Goal: Task Accomplishment & Management: Manage account settings

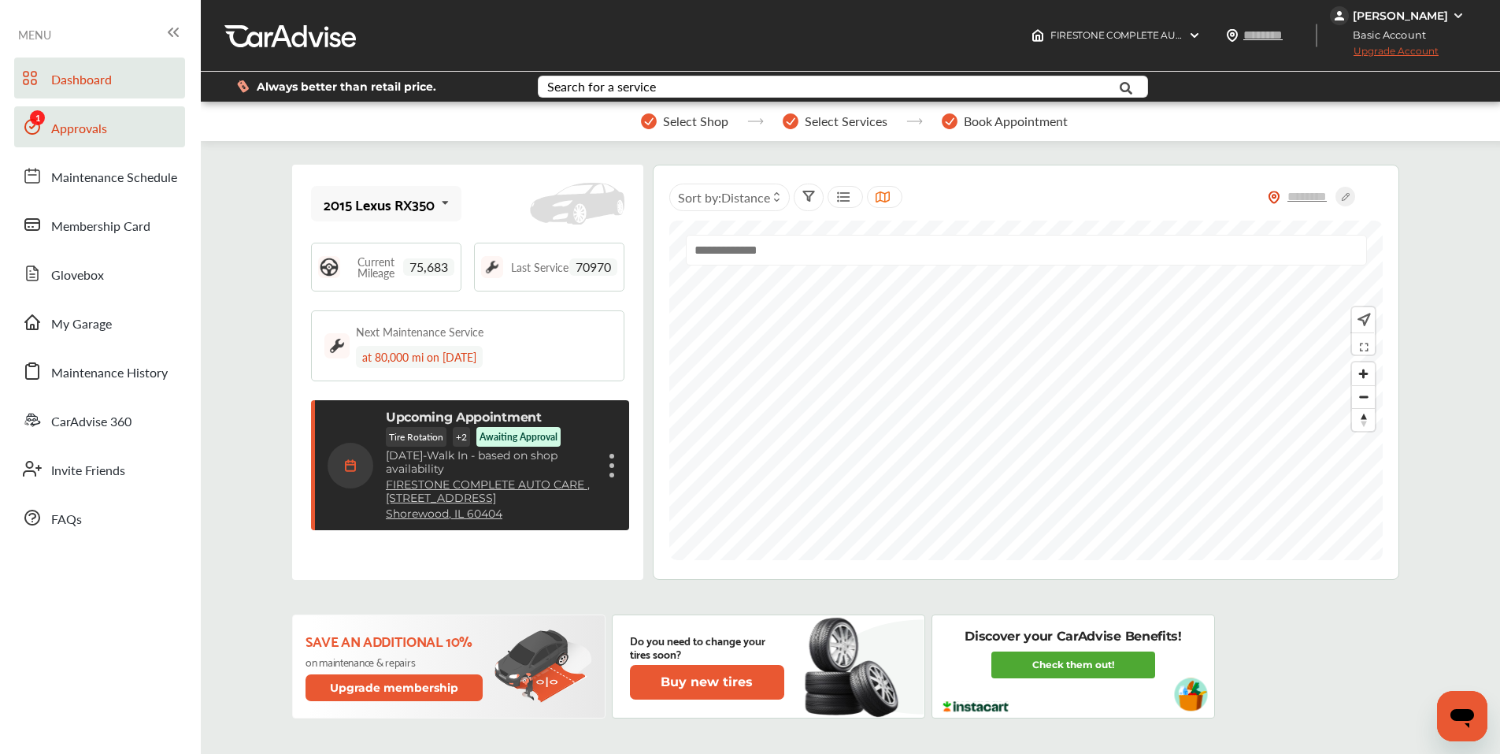
click at [80, 120] on span "Approvals" at bounding box center [79, 129] width 56 height 20
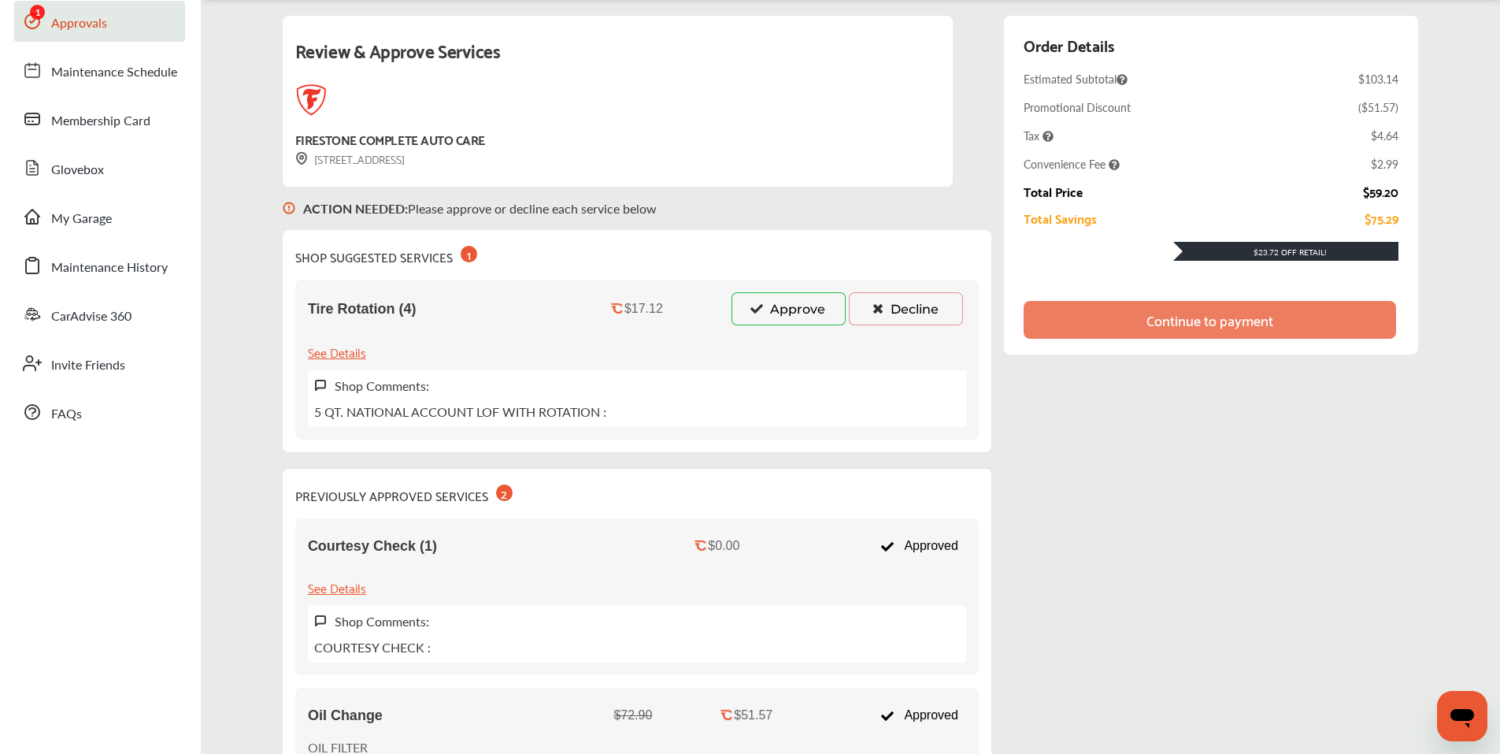
scroll to position [79, 0]
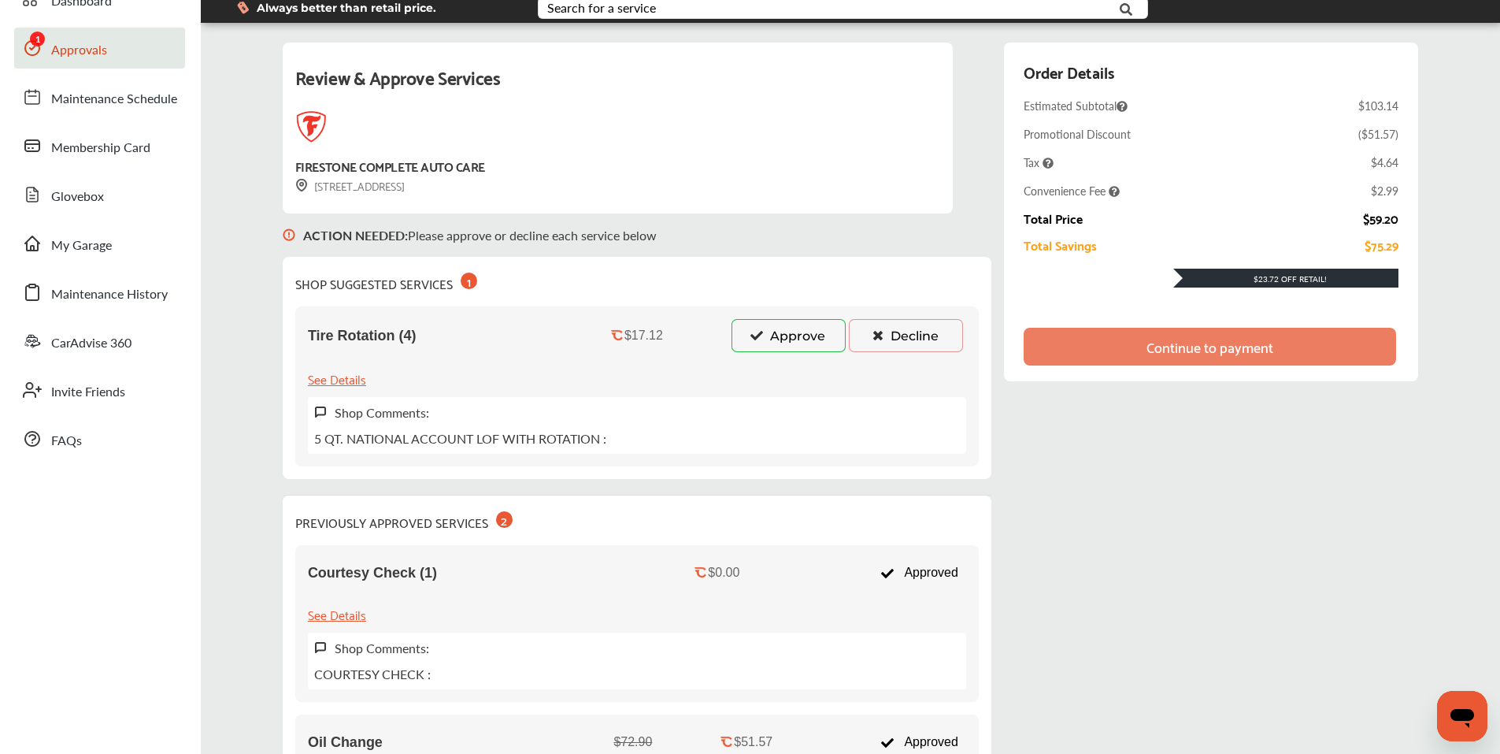
click at [904, 330] on button "Decline" at bounding box center [906, 335] width 114 height 33
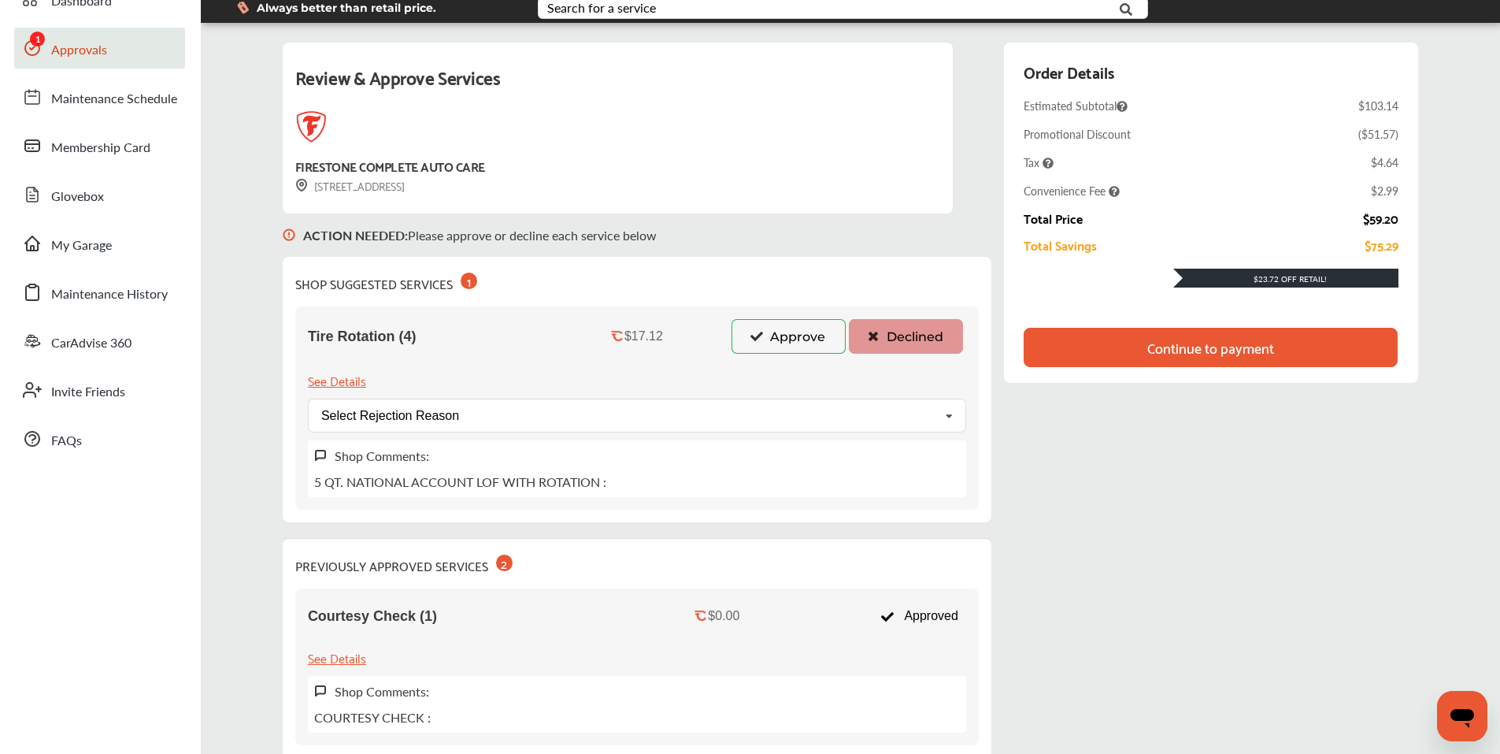
click at [1181, 349] on div "Continue to payment" at bounding box center [1210, 347] width 127 height 16
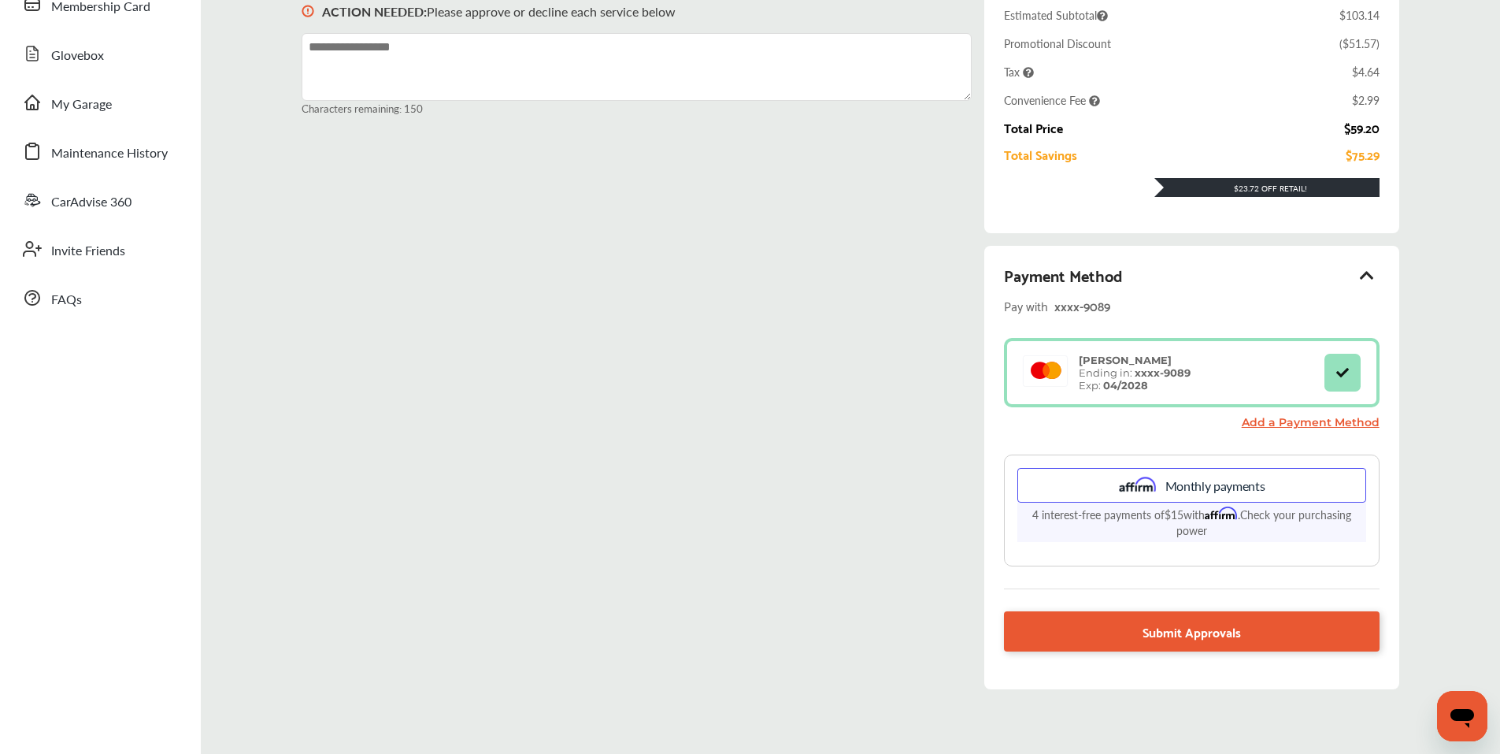
scroll to position [236, 0]
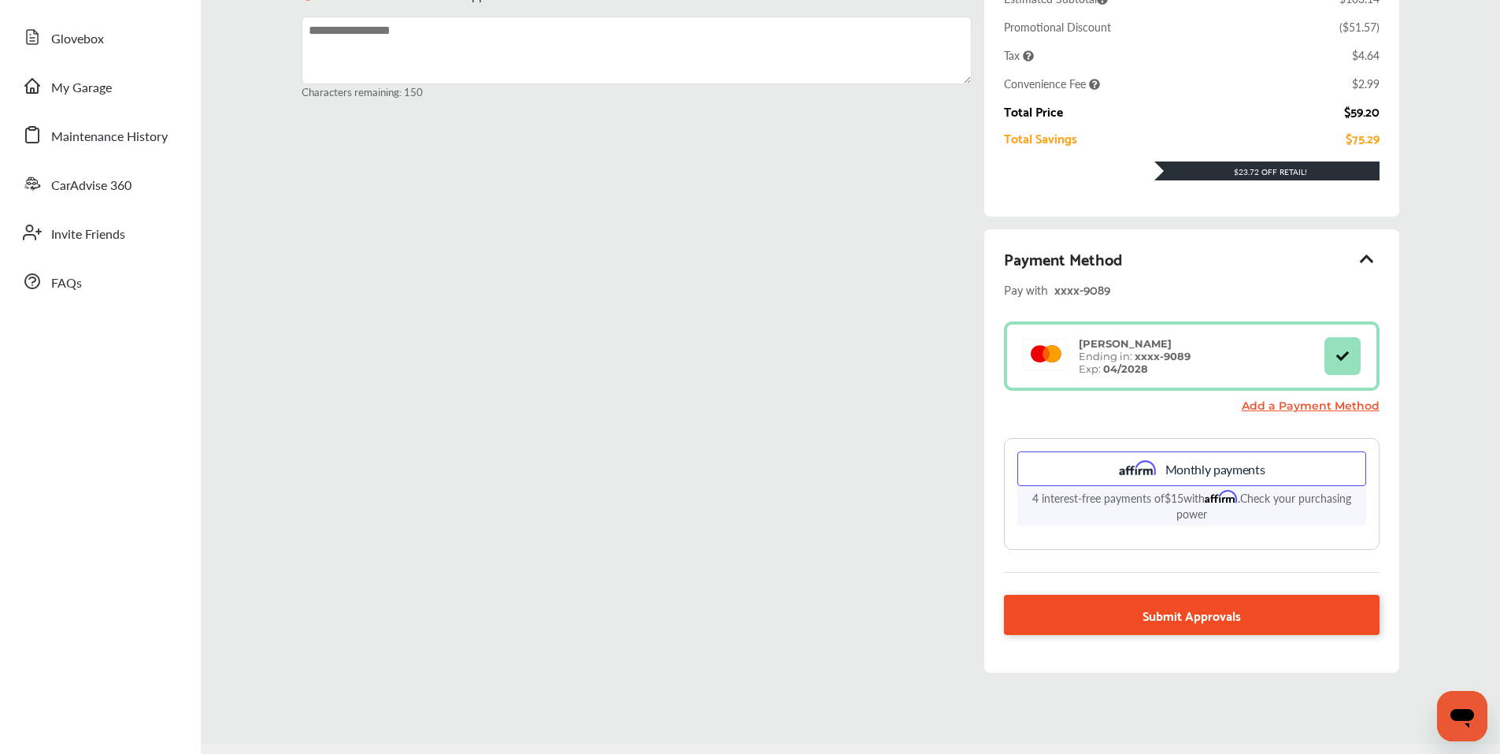
click at [1091, 609] on link "Submit Approvals" at bounding box center [1191, 614] width 375 height 40
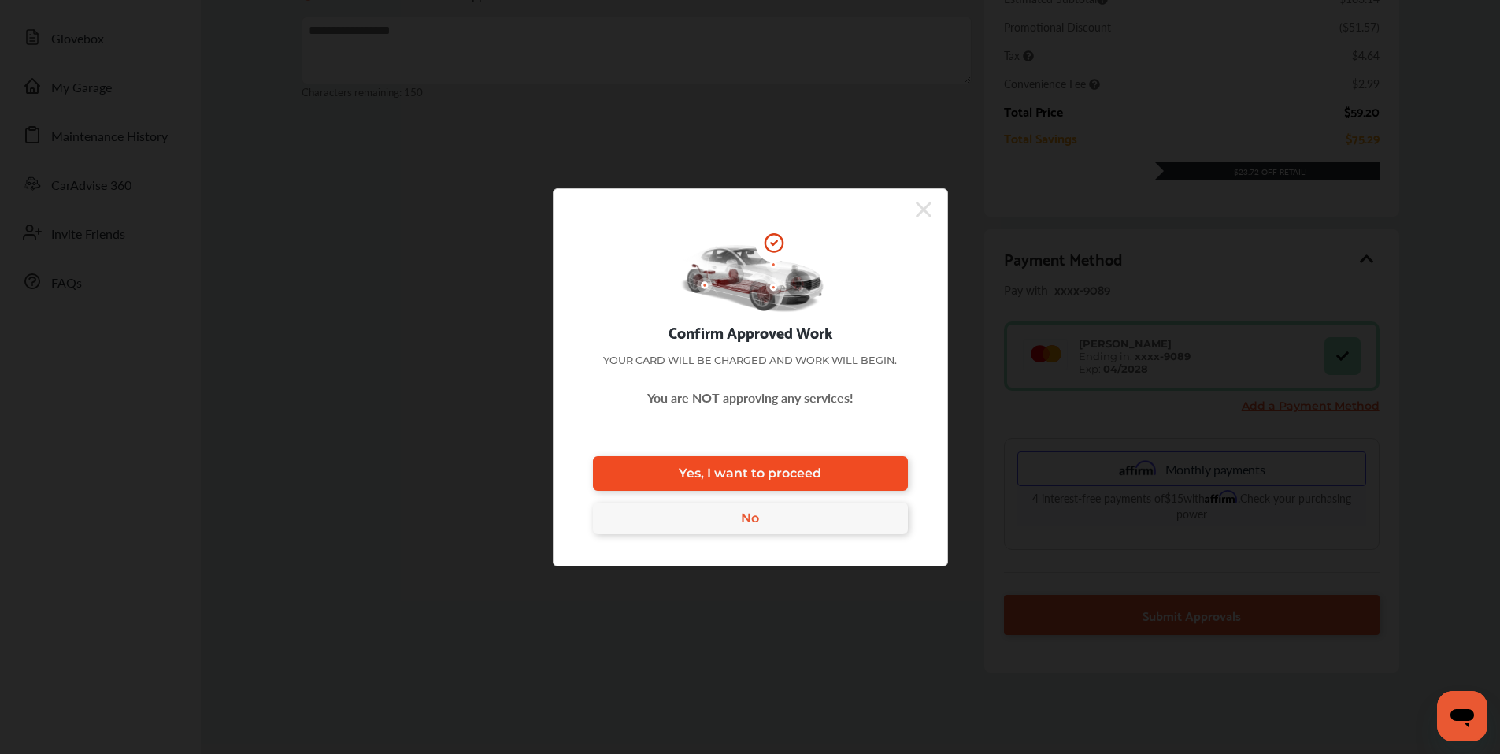
click at [713, 475] on span "Yes, I want to proceed" at bounding box center [750, 472] width 143 height 15
